Goal: Find specific page/section: Find specific page/section

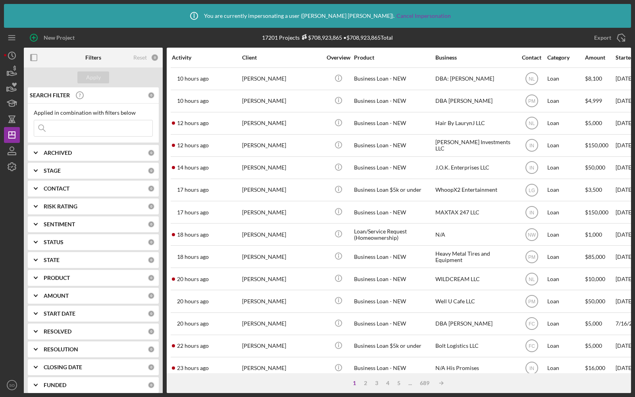
click at [58, 148] on div "ARCHIVED 0" at bounding box center [99, 153] width 111 height 16
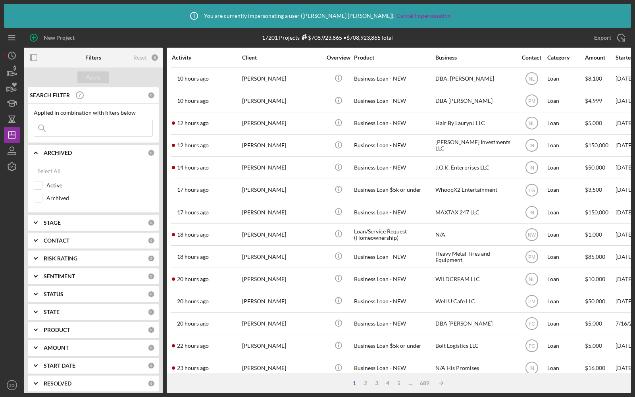
click at [131, 38] on div "New Project" at bounding box center [125, 38] width 203 height 20
drag, startPoint x: 278, startPoint y: 37, endPoint x: 270, endPoint y: 37, distance: 7.9
click at [270, 37] on div "17201 Projects $708,923,865 • $708,923,865 Total" at bounding box center [327, 37] width 131 height 7
drag, startPoint x: 382, startPoint y: 37, endPoint x: 347, endPoint y: 38, distance: 35.0
click at [347, 38] on div "17201 Projects $708,923,865 • $708,923,865 Total" at bounding box center [327, 37] width 131 height 7
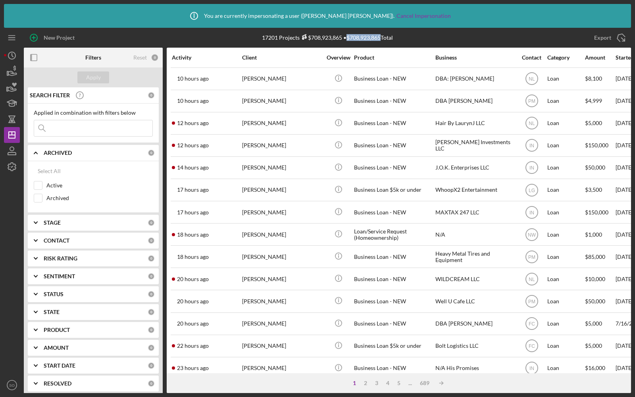
copy div "$708,923,865"
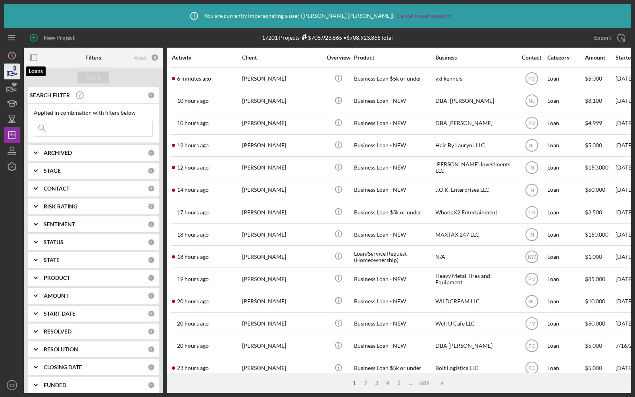
click at [5, 75] on icon "button" at bounding box center [12, 72] width 20 height 20
